Goal: Find specific page/section: Find specific page/section

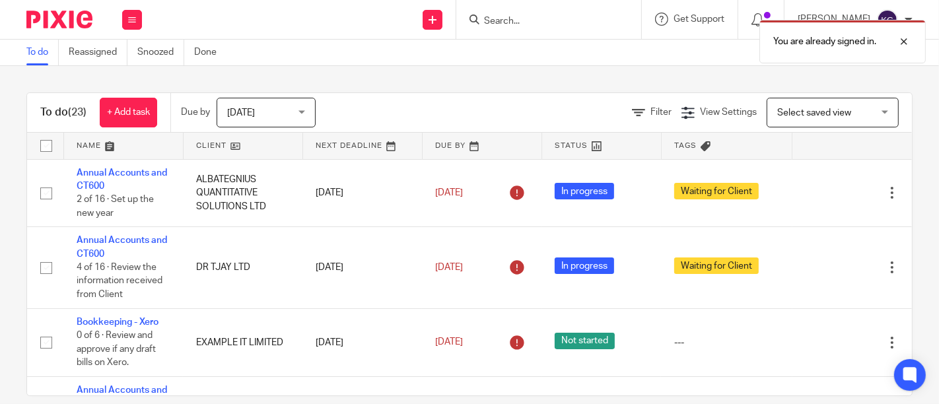
click at [479, 21] on div "You are already signed in." at bounding box center [698, 38] width 456 height 50
click at [470, 18] on div "You are already signed in." at bounding box center [698, 38] width 456 height 50
click at [904, 42] on div at bounding box center [894, 42] width 36 height 16
click at [483, 21] on input "Search" at bounding box center [542, 22] width 119 height 12
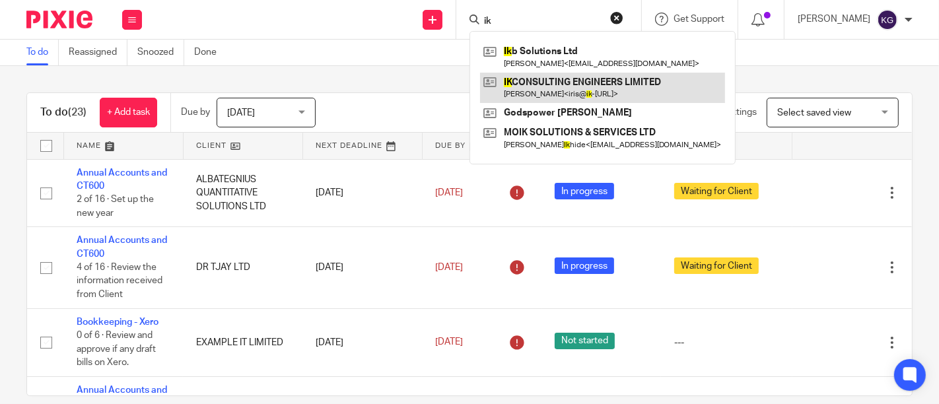
type input "ik"
click at [520, 84] on link at bounding box center [602, 88] width 245 height 30
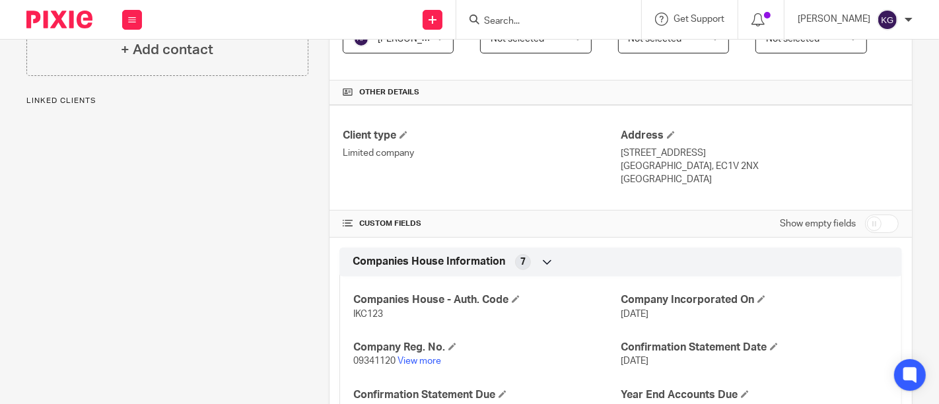
scroll to position [367, 0]
